Goal: Task Accomplishment & Management: Manage account settings

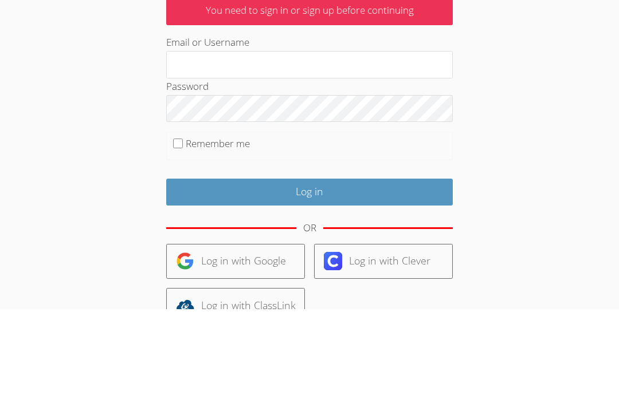
scroll to position [86, 0]
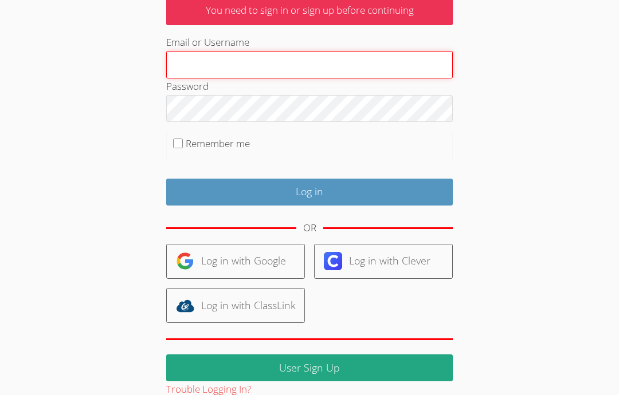
type input "[EMAIL_ADDRESS][DOMAIN_NAME]"
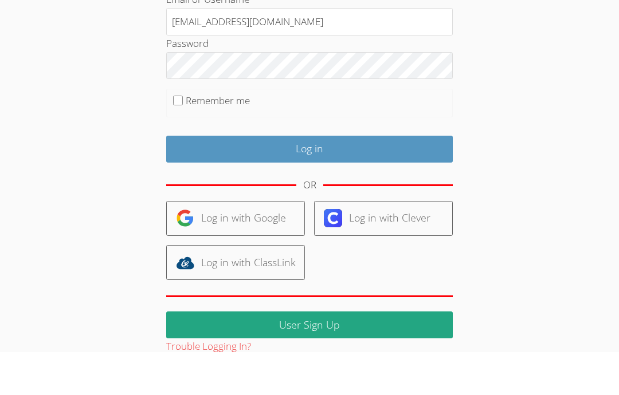
click at [181, 132] on fieldset "Remember me" at bounding box center [309, 146] width 287 height 29
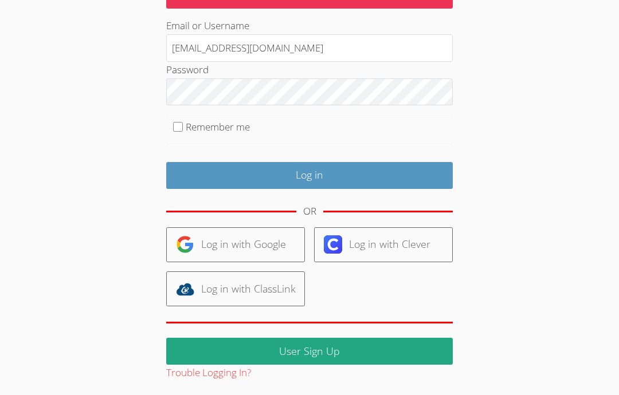
click at [179, 130] on input "Remember me" at bounding box center [178, 127] width 10 height 10
checkbox input "true"
click at [318, 177] on input "Log in" at bounding box center [309, 175] width 287 height 27
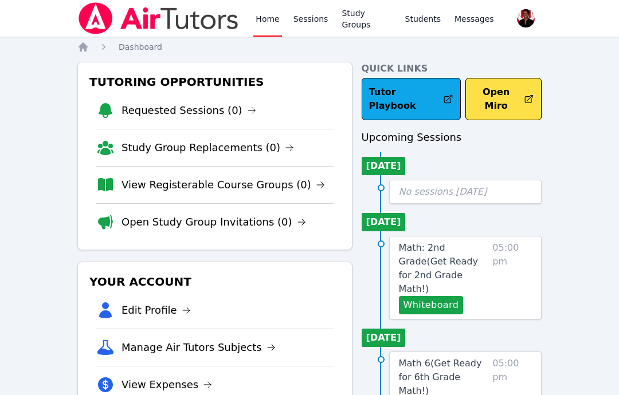
click at [140, 10] on img at bounding box center [158, 18] width 162 height 32
